Goal: Transaction & Acquisition: Purchase product/service

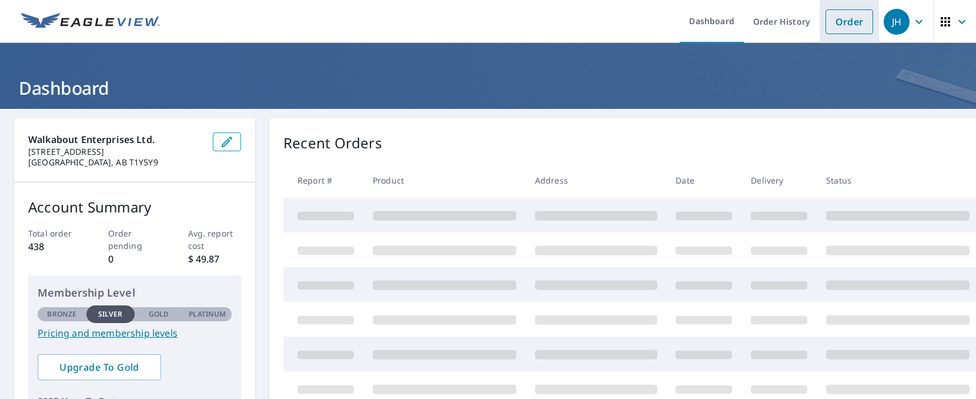
click at [848, 6] on li "Order" at bounding box center [849, 21] width 59 height 43
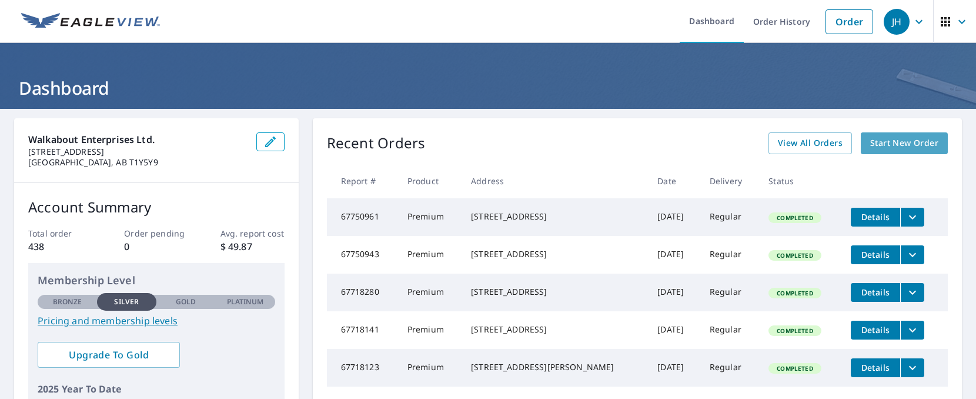
click at [906, 148] on span "Start New Order" at bounding box center [905, 143] width 68 height 15
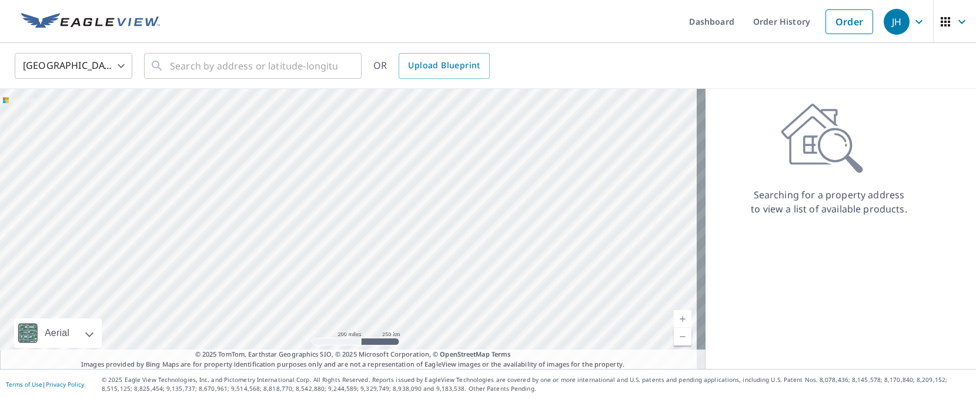
click at [94, 65] on body "JH JH Dashboard Order History Order JH United States US ​ ​ OR Upload Blueprint…" at bounding box center [488, 199] width 976 height 399
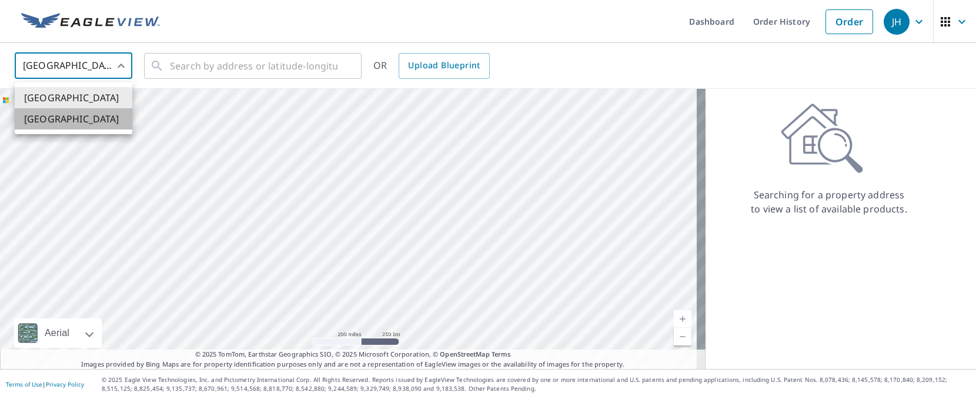
click at [88, 113] on li "[GEOGRAPHIC_DATA]" at bounding box center [74, 118] width 118 height 21
type input "CA"
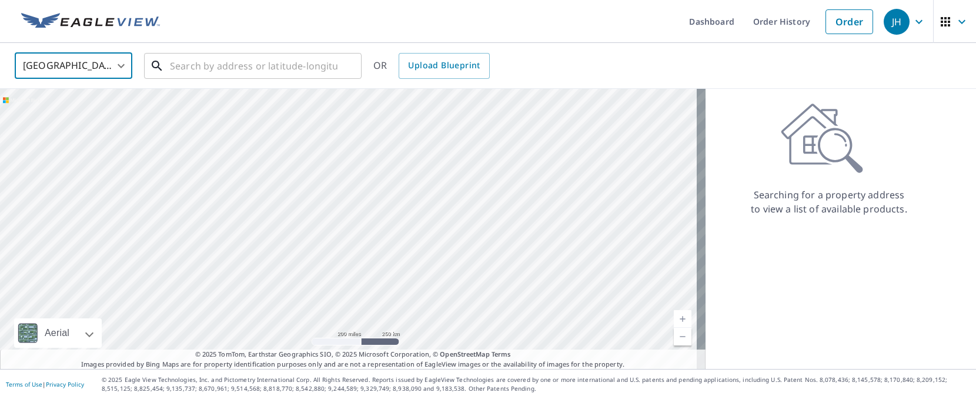
click at [182, 79] on div "​" at bounding box center [253, 66] width 218 height 26
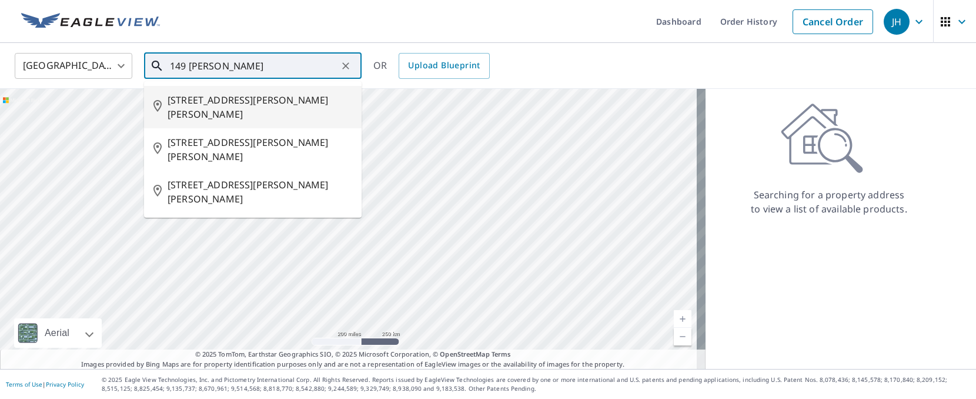
click at [224, 105] on span "[STREET_ADDRESS][PERSON_NAME][PERSON_NAME]" at bounding box center [260, 107] width 185 height 28
type input "[STREET_ADDRESS][PERSON_NAME][PERSON_NAME]"
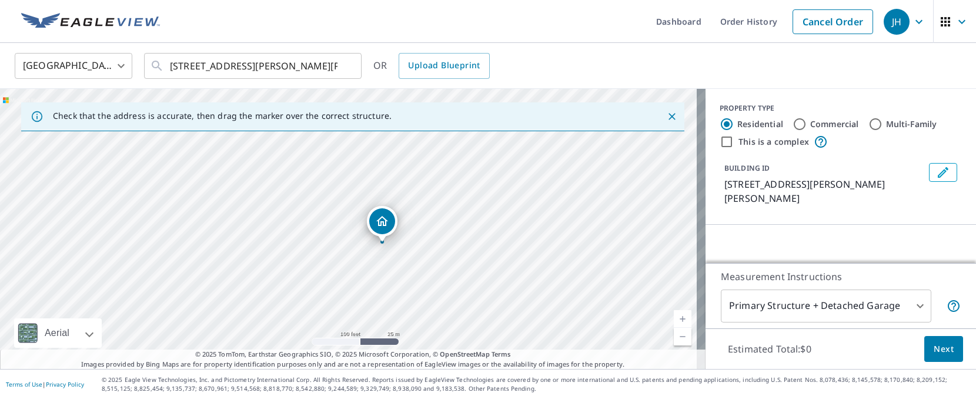
drag, startPoint x: 388, startPoint y: 251, endPoint x: 400, endPoint y: 192, distance: 60.1
click at [400, 192] on div "[STREET_ADDRESS][PERSON_NAME][PERSON_NAME]" at bounding box center [353, 229] width 706 height 280
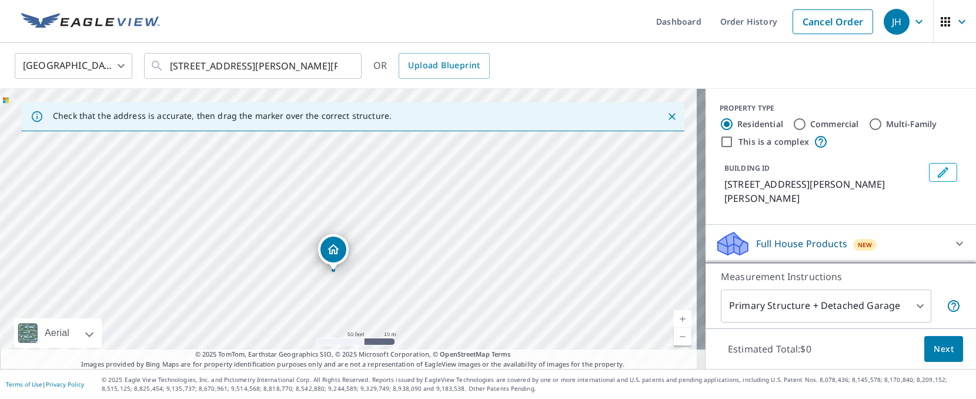
drag, startPoint x: 401, startPoint y: 216, endPoint x: 468, endPoint y: 270, distance: 85.7
click at [494, 376] on div "Dashboard Order History Cancel Order JH Canada [GEOGRAPHIC_DATA] ​ [GEOGRAPHIC_…" at bounding box center [488, 199] width 976 height 399
drag, startPoint x: 456, startPoint y: 269, endPoint x: 654, endPoint y: 321, distance: 204.4
click at [654, 321] on div "[STREET_ADDRESS][PERSON_NAME][PERSON_NAME]" at bounding box center [353, 229] width 706 height 280
click at [628, 307] on div "[STREET_ADDRESS][PERSON_NAME][PERSON_NAME]" at bounding box center [353, 229] width 706 height 280
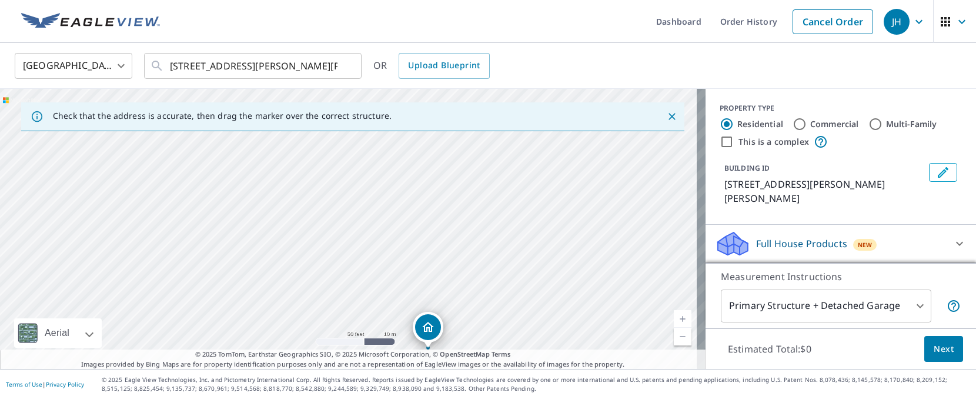
drag, startPoint x: 419, startPoint y: 203, endPoint x: 494, endPoint y: 304, distance: 125.8
click at [494, 305] on div "[STREET_ADDRESS][PERSON_NAME][PERSON_NAME]" at bounding box center [353, 229] width 706 height 280
drag, startPoint x: 540, startPoint y: 293, endPoint x: 548, endPoint y: 242, distance: 51.2
click at [548, 242] on div "[STREET_ADDRESS][PERSON_NAME][PERSON_NAME]" at bounding box center [353, 229] width 706 height 280
drag, startPoint x: 429, startPoint y: 259, endPoint x: 368, endPoint y: 242, distance: 63.5
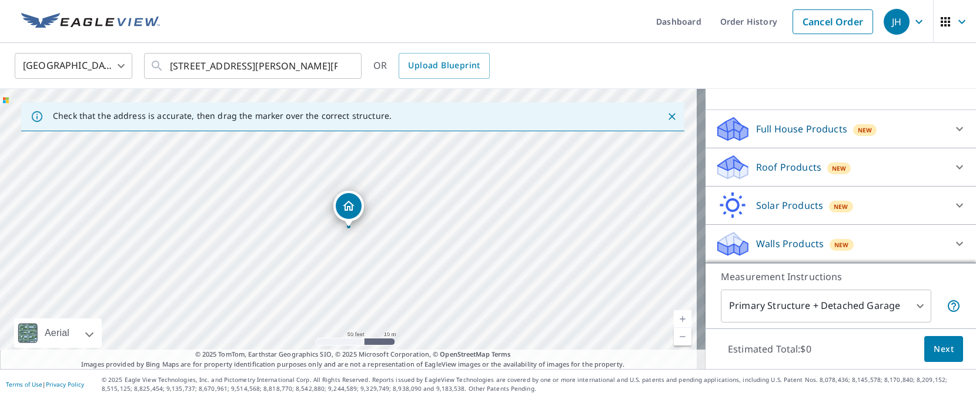
click at [784, 123] on p "Full House Products" at bounding box center [801, 129] width 91 height 14
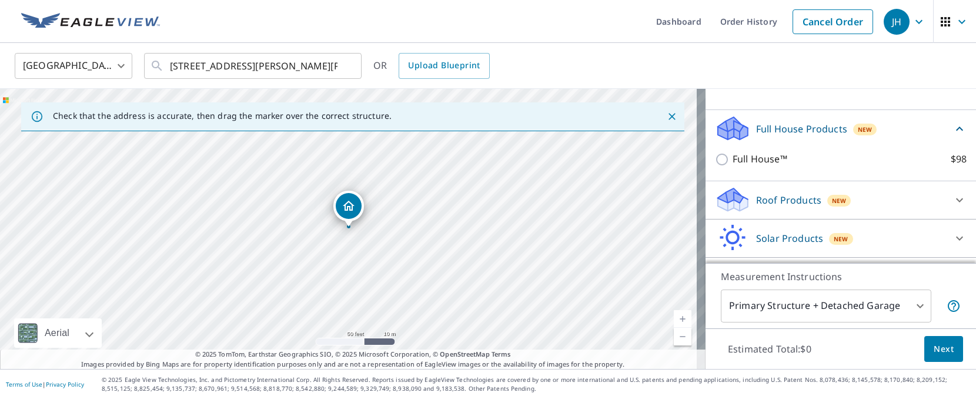
click at [773, 192] on div "Roof Products New" at bounding box center [830, 200] width 231 height 28
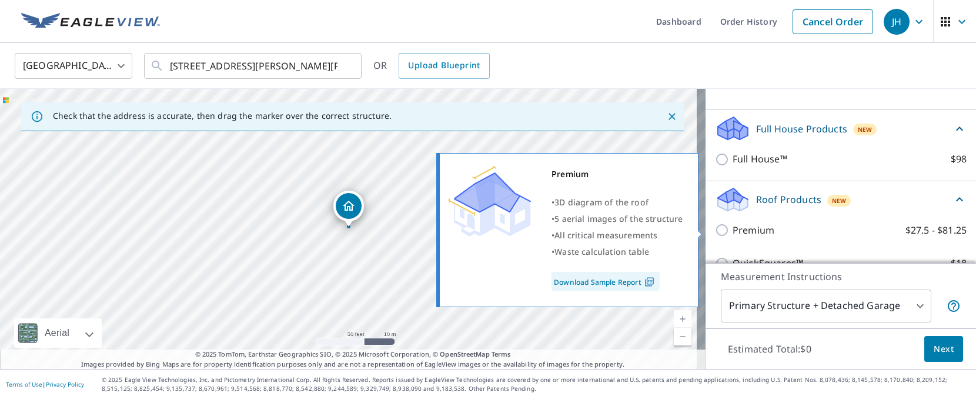
click at [770, 236] on label "Premium $27.5 - $81.25" at bounding box center [850, 230] width 234 height 15
click at [733, 236] on input "Premium $27.5 - $81.25" at bounding box center [724, 230] width 18 height 14
checkbox input "true"
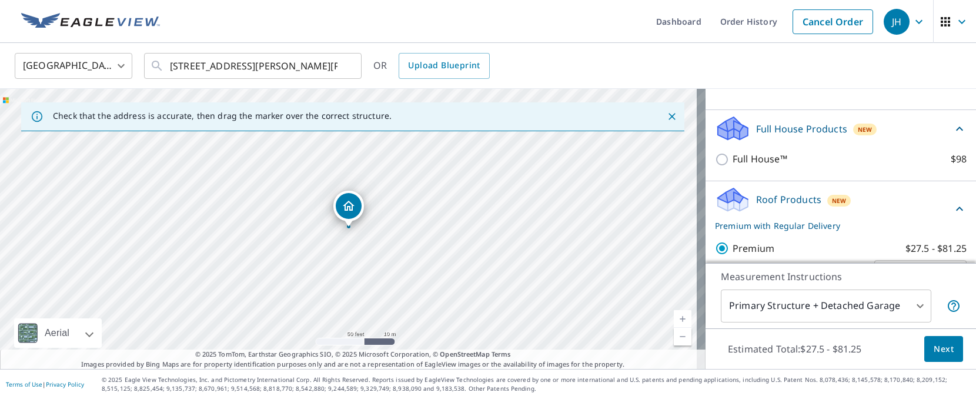
click at [934, 345] on span "Next" at bounding box center [944, 349] width 20 height 15
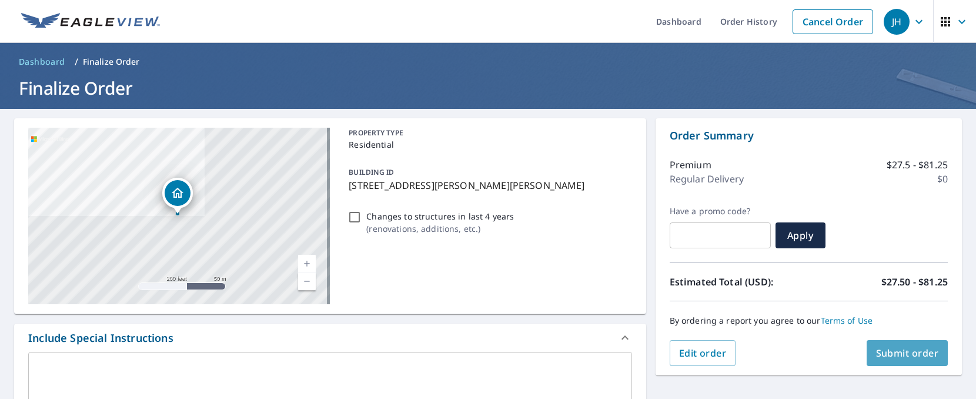
click at [889, 358] on span "Submit order" at bounding box center [907, 352] width 63 height 13
checkbox input "true"
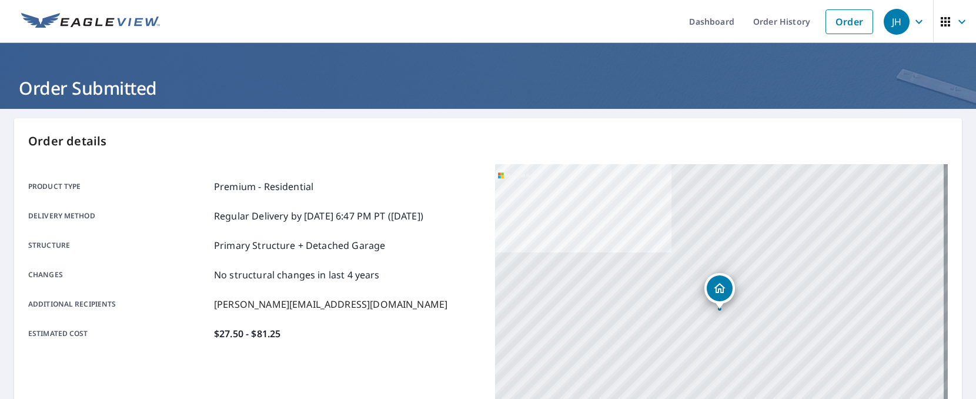
click at [374, 333] on div "Estimated cost $27.50 - $81.25" at bounding box center [254, 333] width 453 height 14
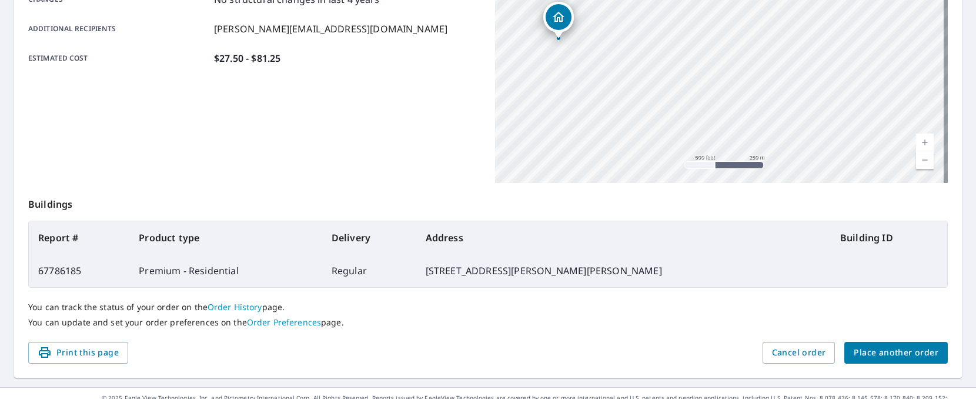
scroll to position [294, 0]
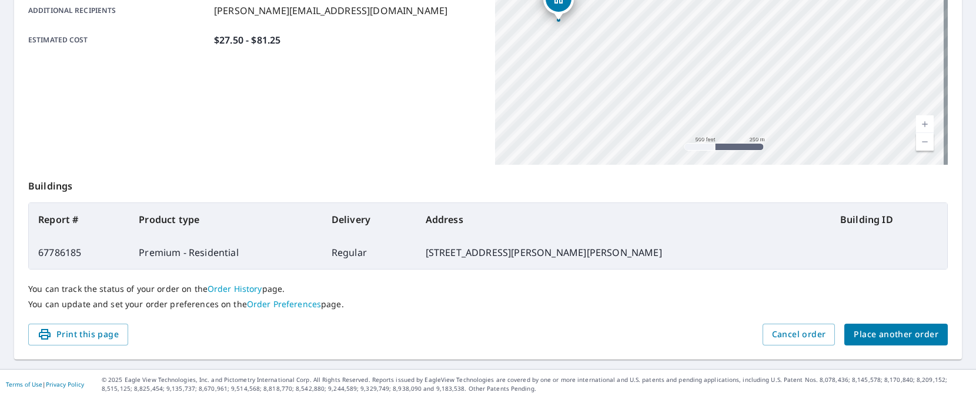
click at [871, 334] on span "Place another order" at bounding box center [896, 334] width 85 height 15
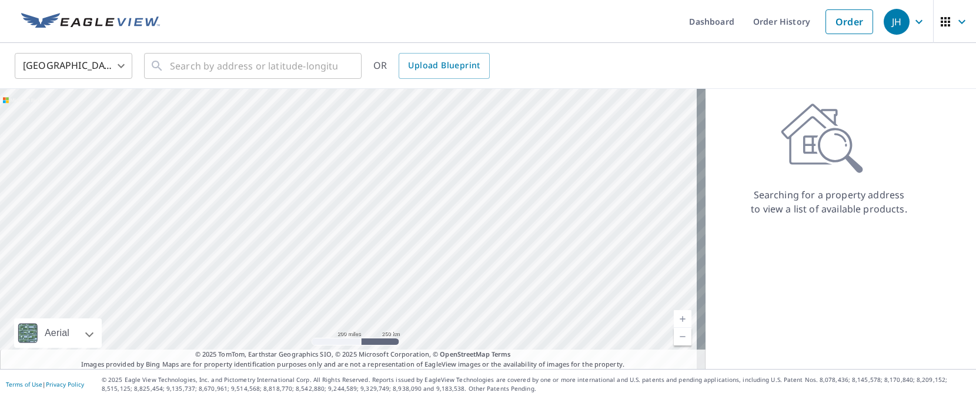
click at [951, 84] on div "United States [GEOGRAPHIC_DATA] ​ ​ OR Upload Blueprint" at bounding box center [488, 66] width 976 height 46
click at [841, 25] on link "Order" at bounding box center [850, 21] width 48 height 25
click at [775, 36] on link "Order History" at bounding box center [782, 21] width 76 height 43
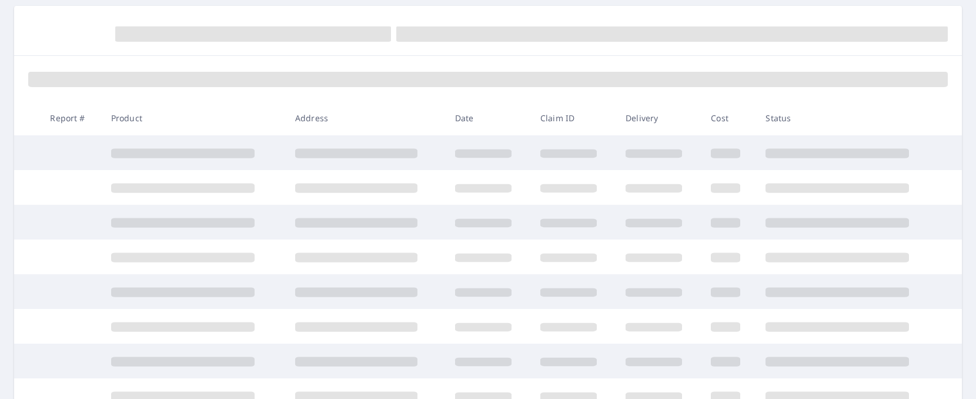
scroll to position [118, 0]
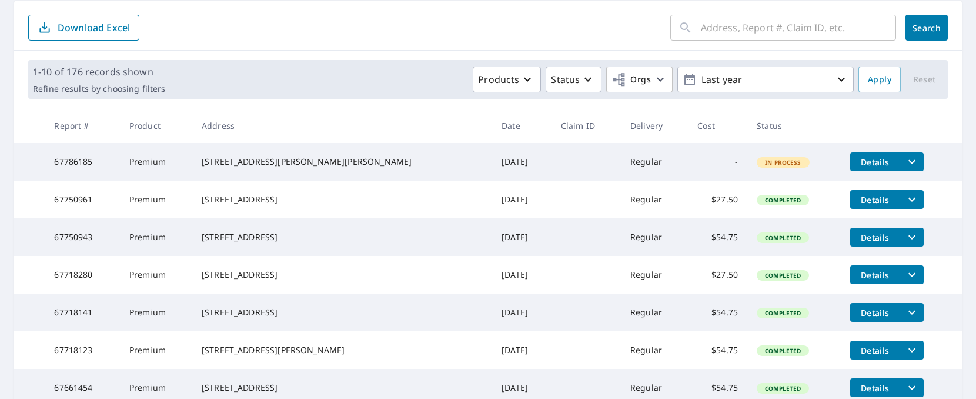
click at [301, 162] on div "[STREET_ADDRESS][PERSON_NAME][PERSON_NAME]" at bounding box center [342, 162] width 281 height 12
click at [902, 161] on button "filesDropdownBtn-67786185" at bounding box center [912, 161] width 24 height 19
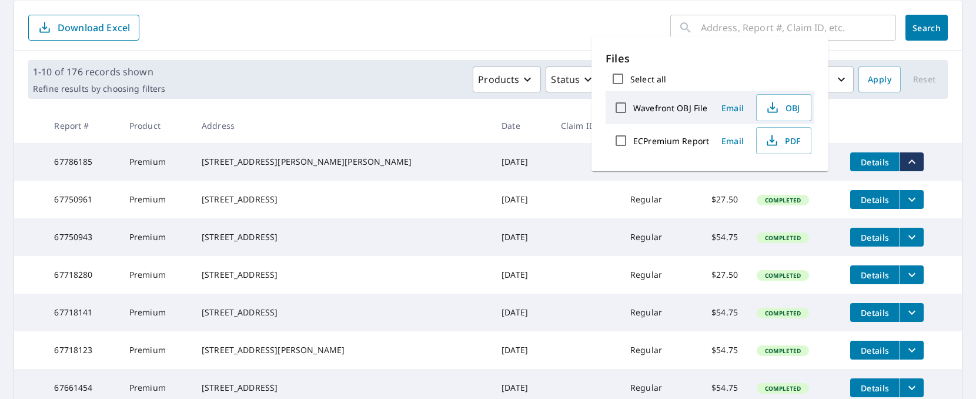
click at [145, 166] on td "Premium" at bounding box center [156, 162] width 72 height 38
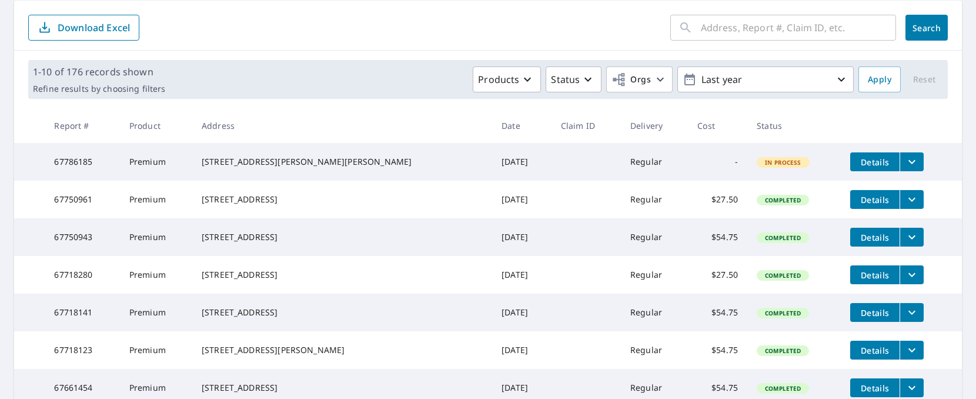
click at [275, 168] on div "[STREET_ADDRESS][PERSON_NAME][PERSON_NAME]" at bounding box center [342, 162] width 281 height 12
click at [860, 166] on span "Details" at bounding box center [875, 161] width 35 height 11
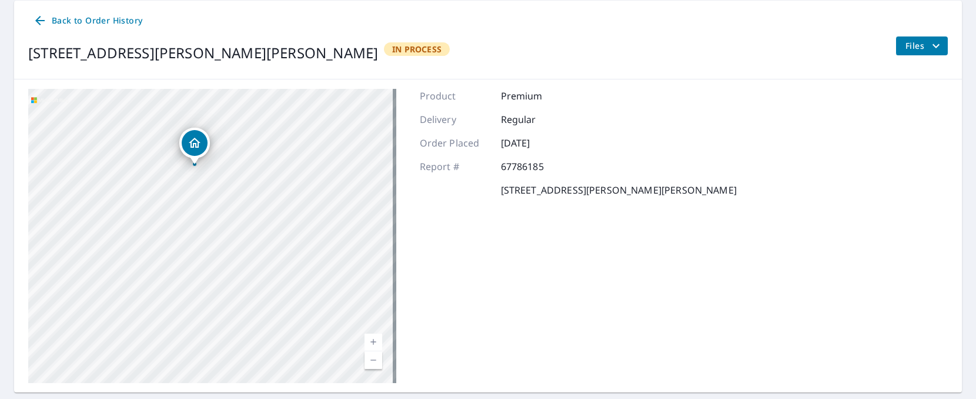
drag, startPoint x: 224, startPoint y: 241, endPoint x: 428, endPoint y: 223, distance: 204.9
click at [428, 223] on div "[STREET_ADDRESS][PERSON_NAME][PERSON_NAME] Aerial Road A standard road map Aeri…" at bounding box center [488, 235] width 948 height 313
click at [315, 232] on div "[STREET_ADDRESS][PERSON_NAME][PERSON_NAME]" at bounding box center [212, 236] width 368 height 294
drag, startPoint x: 254, startPoint y: 270, endPoint x: 201, endPoint y: 292, distance: 56.9
click at [201, 292] on div "[STREET_ADDRESS][PERSON_NAME][PERSON_NAME]" at bounding box center [212, 236] width 368 height 294
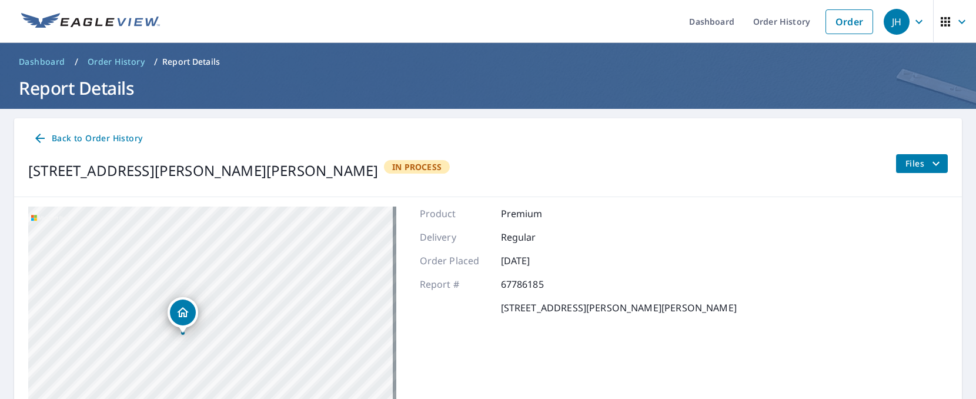
click at [78, 21] on img at bounding box center [90, 22] width 139 height 18
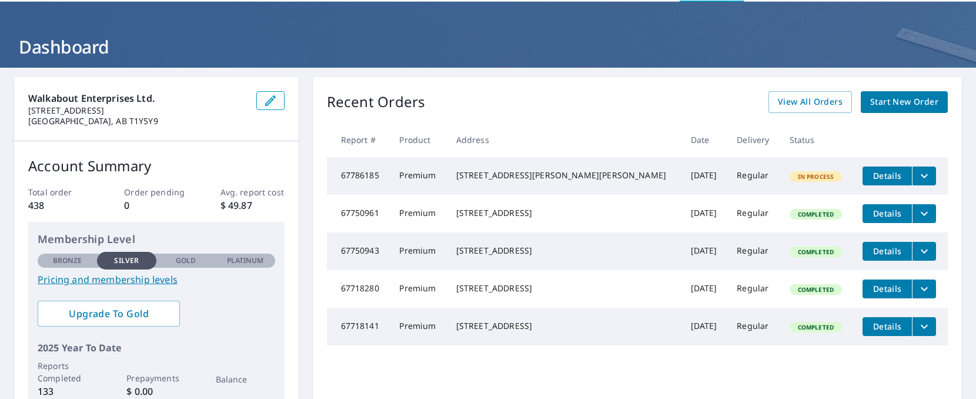
scroll to position [59, 0]
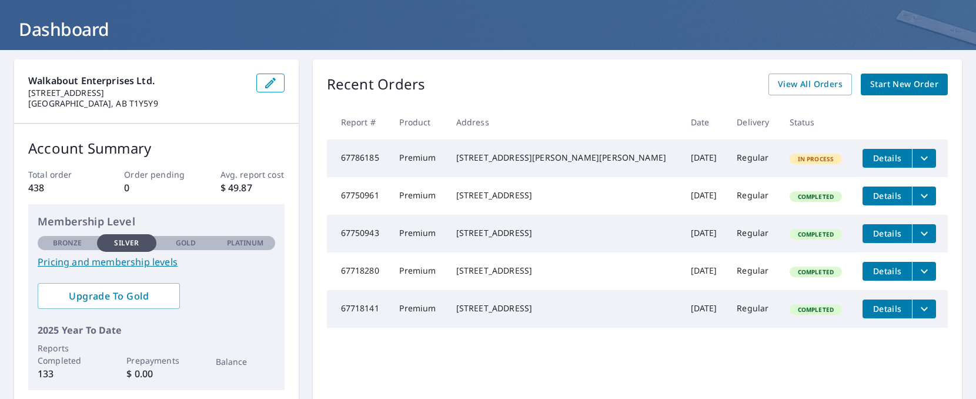
click at [285, 256] on div "Account Summary Total order 438 Order pending 0 Avg. report cost $ 49.87 Member…" at bounding box center [156, 264] width 285 height 281
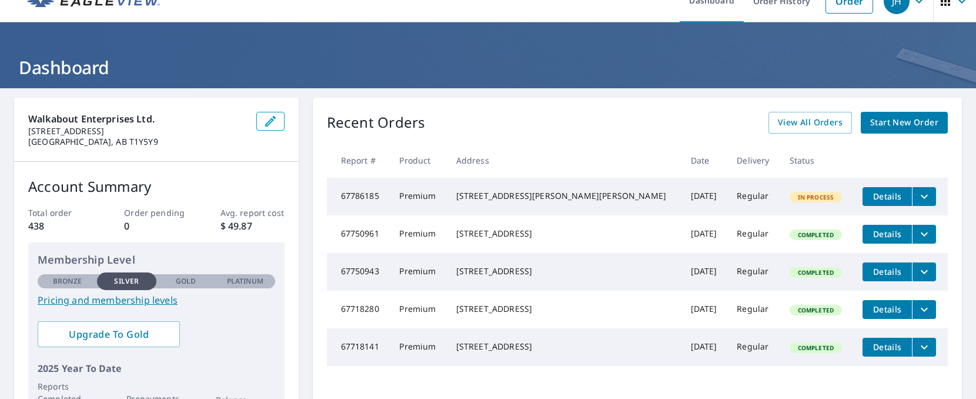
scroll to position [0, 0]
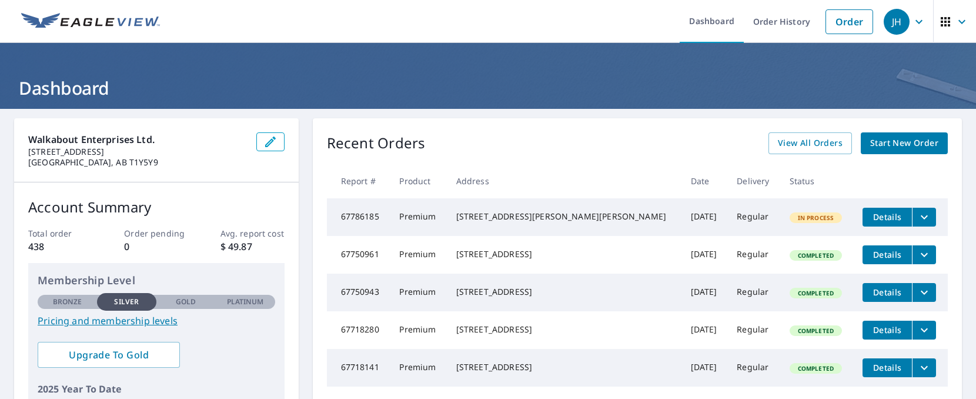
click at [941, 19] on icon "button" at bounding box center [945, 21] width 9 height 9
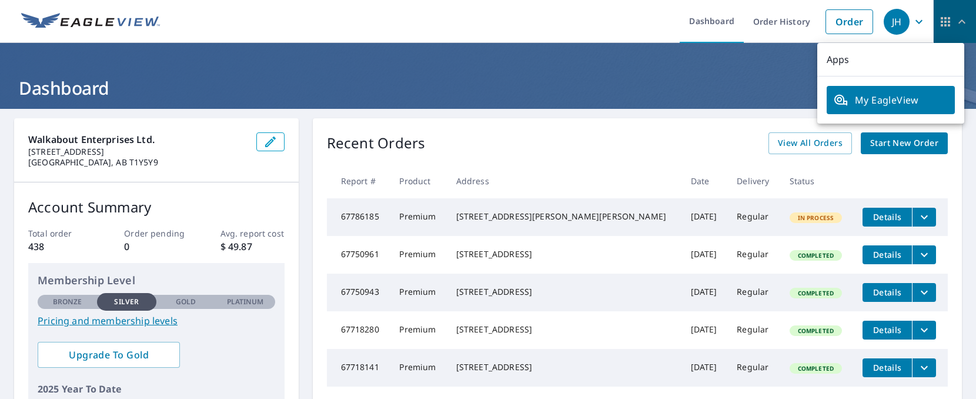
click at [941, 19] on icon "button" at bounding box center [945, 21] width 9 height 9
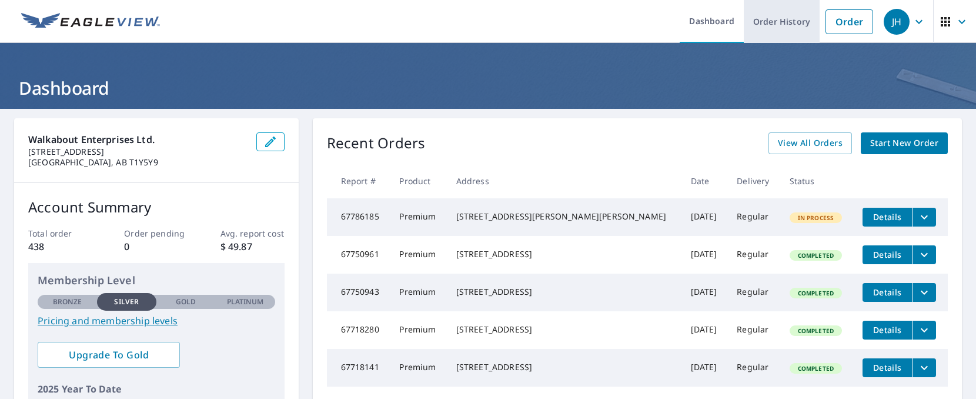
click at [757, 17] on link "Order History" at bounding box center [782, 21] width 76 height 43
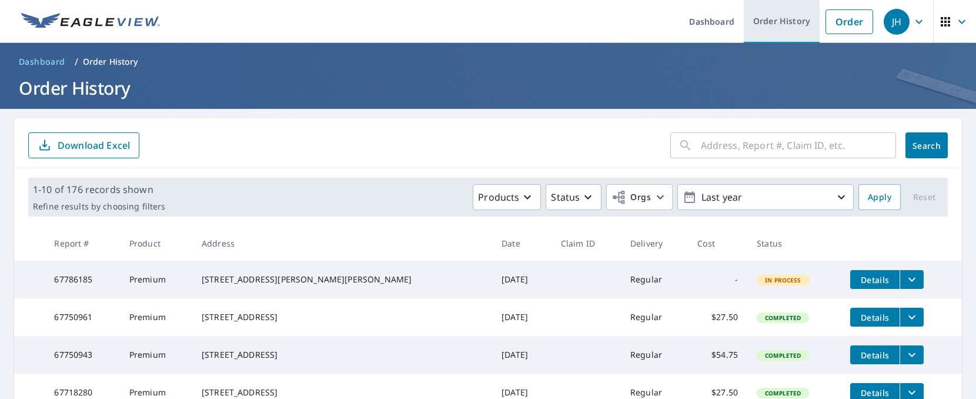
click at [747, 13] on link "Order History" at bounding box center [782, 21] width 76 height 43
click at [722, 14] on link "Dashboard" at bounding box center [712, 21] width 64 height 43
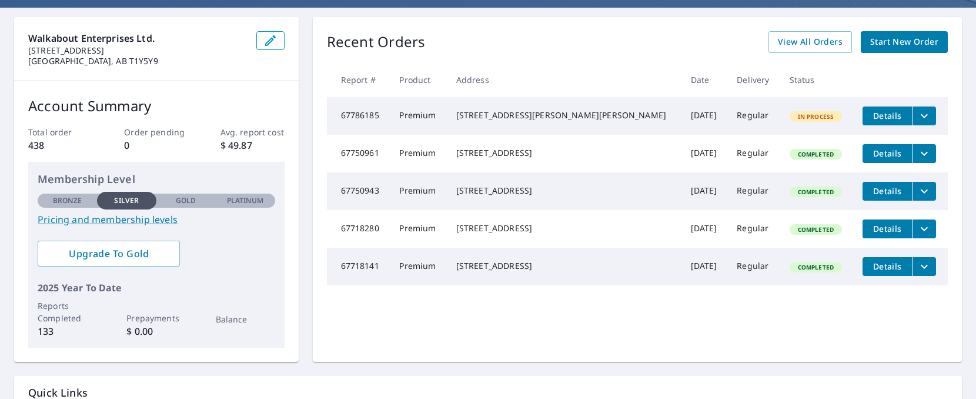
scroll to position [199, 0]
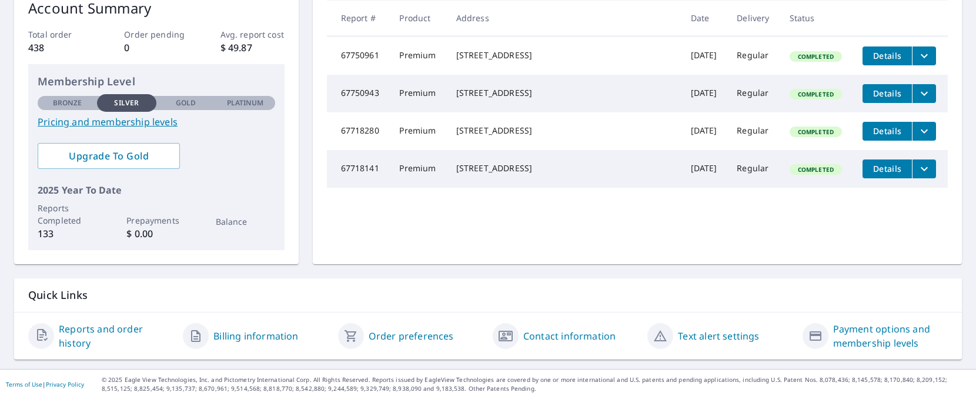
click at [553, 336] on link "Contact information" at bounding box center [569, 336] width 92 height 14
click at [514, 332] on div "Contact information" at bounding box center [565, 336] width 145 height 28
click at [559, 338] on link "Contact information" at bounding box center [569, 336] width 92 height 14
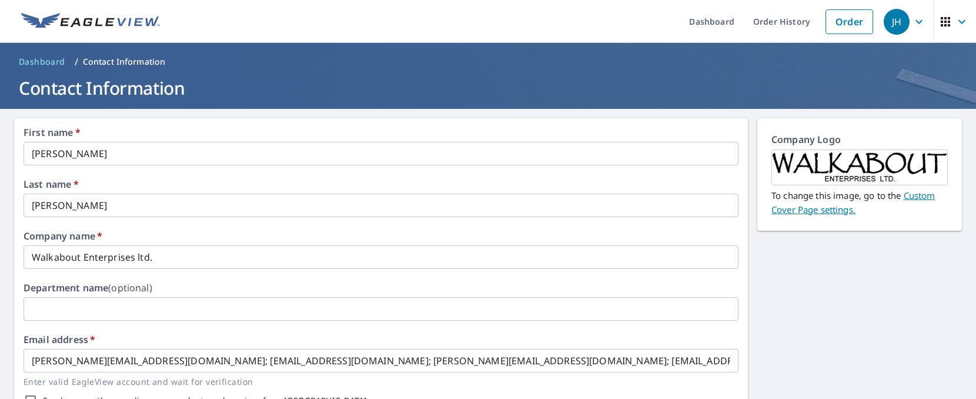
click at [209, 138] on div "First name   * [PERSON_NAME]" at bounding box center [381, 147] width 715 height 38
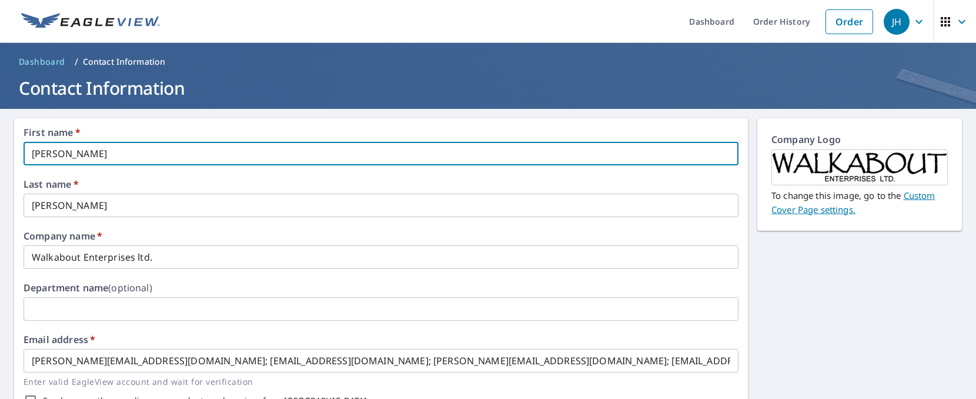
click at [202, 153] on input "[PERSON_NAME]" at bounding box center [381, 154] width 715 height 24
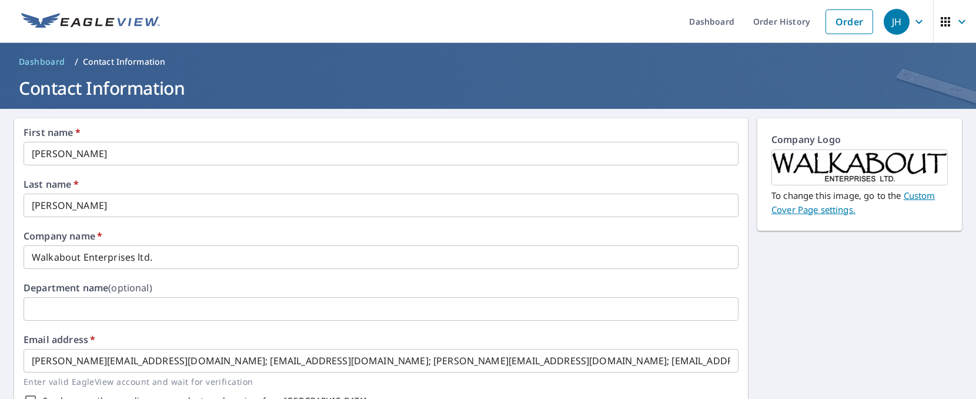
click at [121, 28] on img at bounding box center [90, 22] width 139 height 18
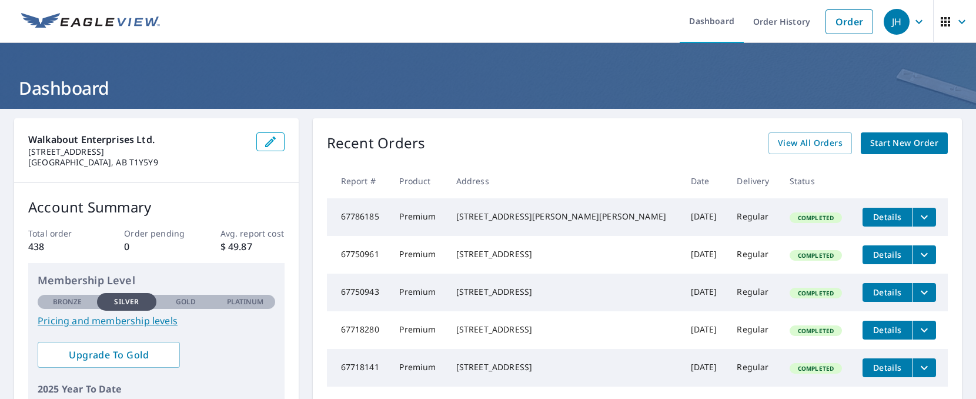
click at [912, 24] on icon "button" at bounding box center [919, 22] width 14 height 14
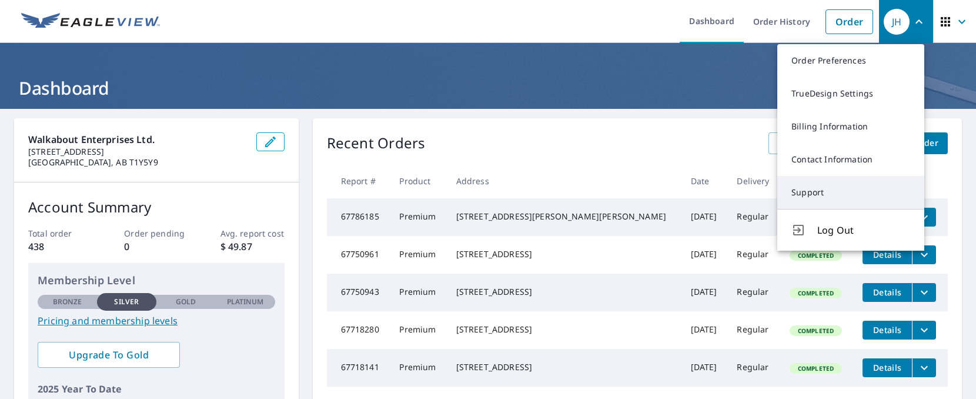
click at [799, 201] on link "Support" at bounding box center [851, 192] width 147 height 33
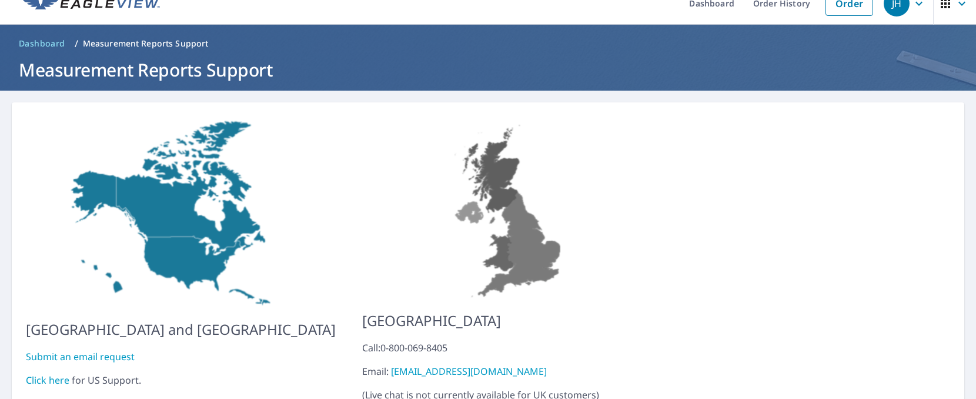
scroll to position [77, 0]
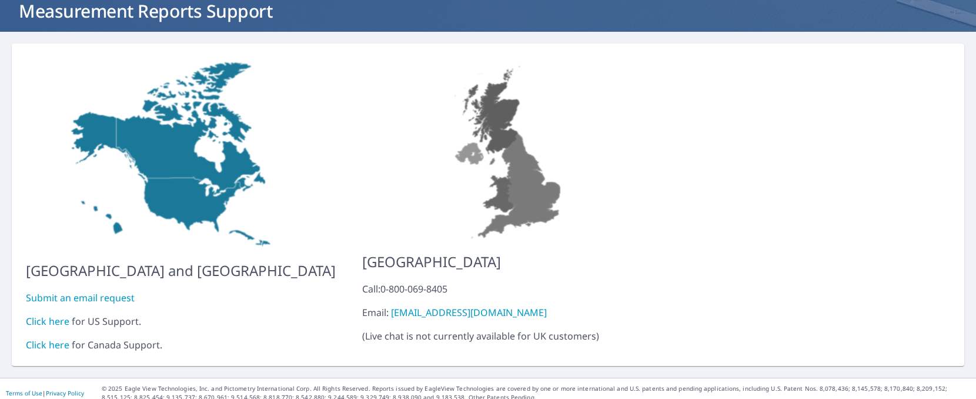
click at [39, 338] on link "Click here" at bounding box center [48, 344] width 44 height 13
